Goal: Navigation & Orientation: Go to known website

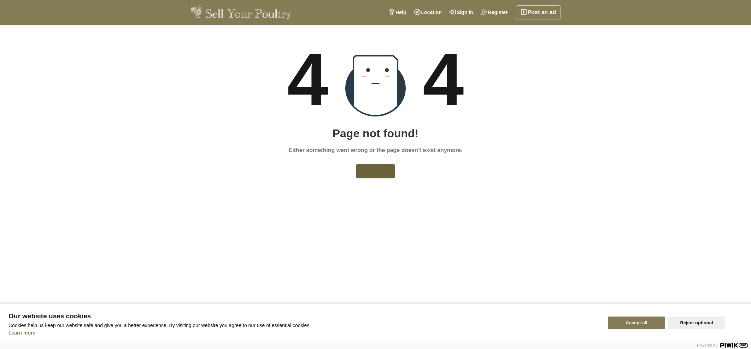
click at [380, 168] on link "Back home" at bounding box center [375, 171] width 38 height 14
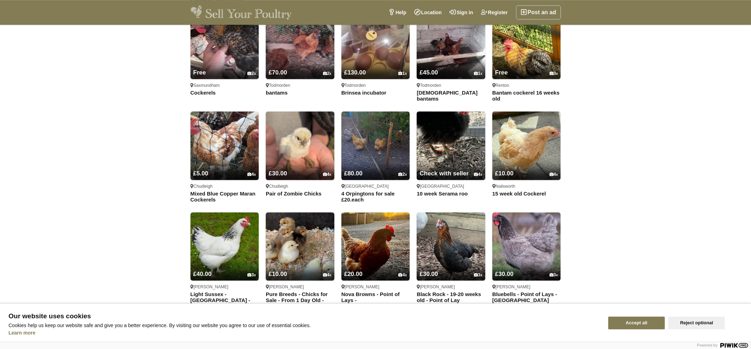
scroll to position [488, 0]
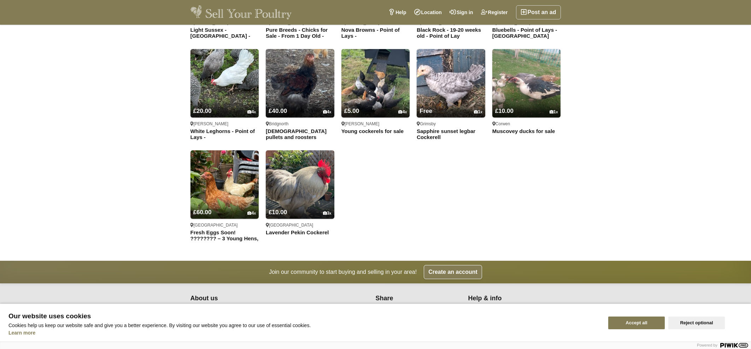
scroll to position [754, 0]
